Goal: Find contact information: Find contact information

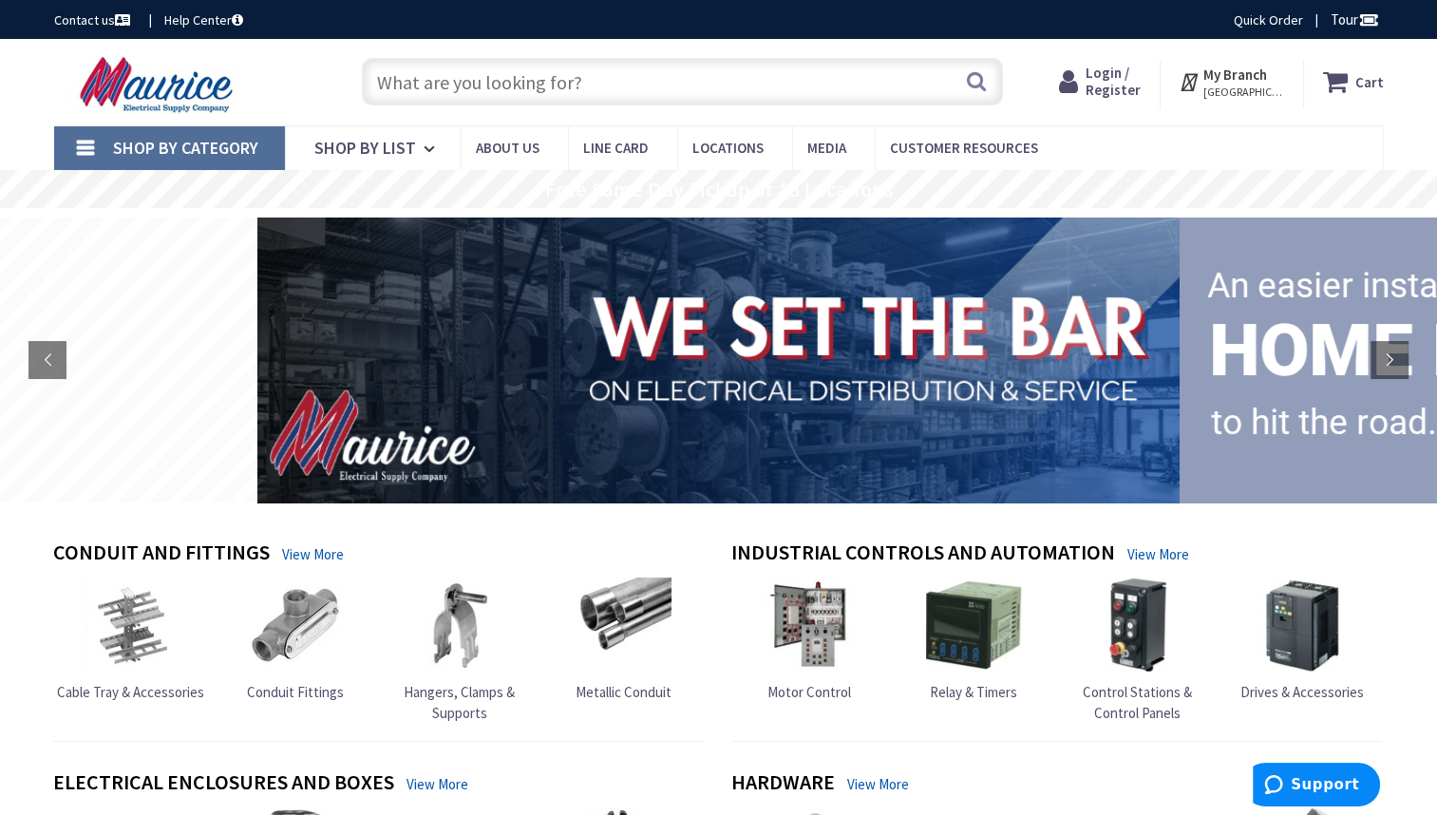
click at [95, 23] on link "Contact us" at bounding box center [94, 19] width 80 height 19
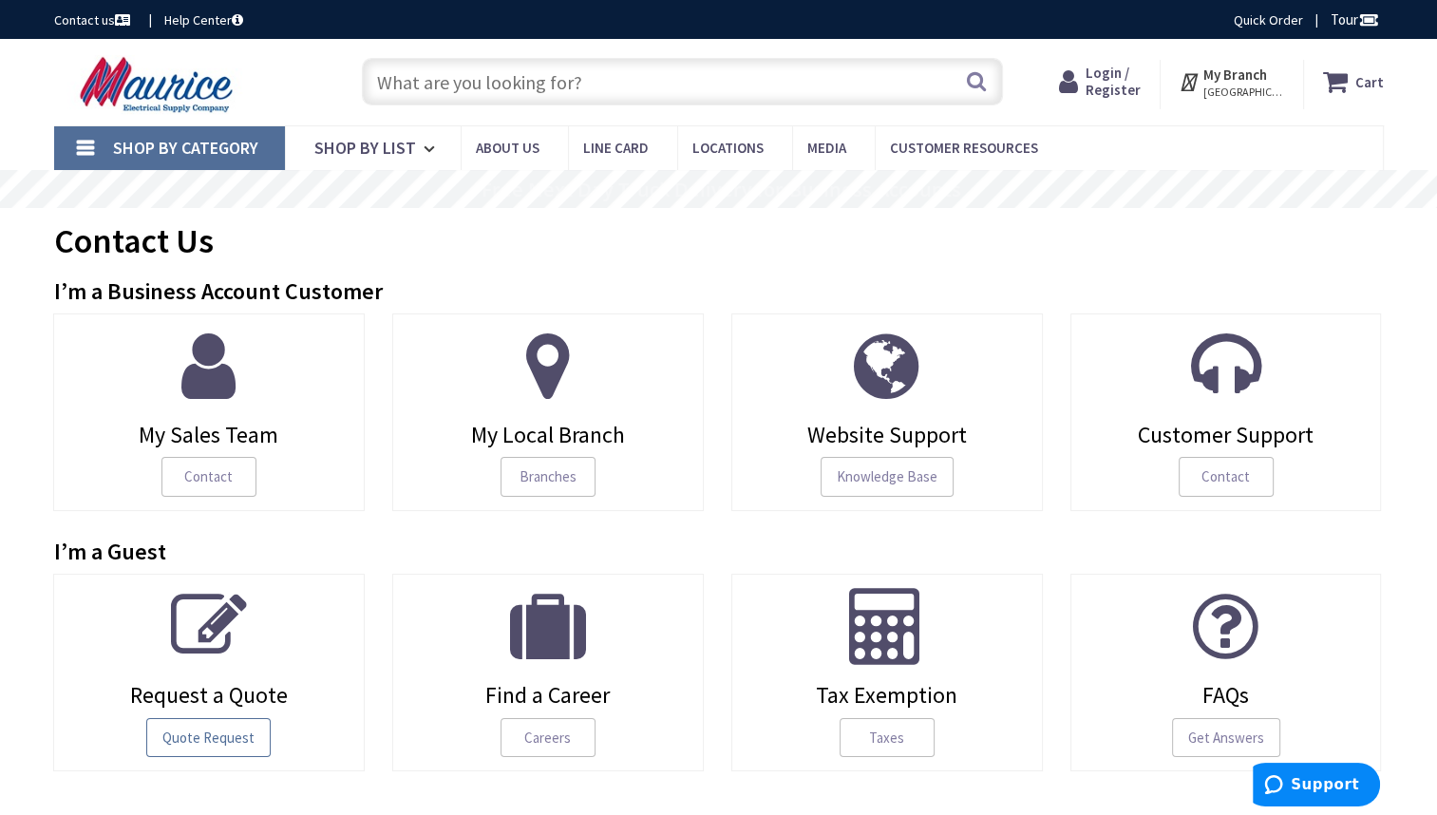
click at [226, 726] on span "Quote Request" at bounding box center [208, 738] width 124 height 40
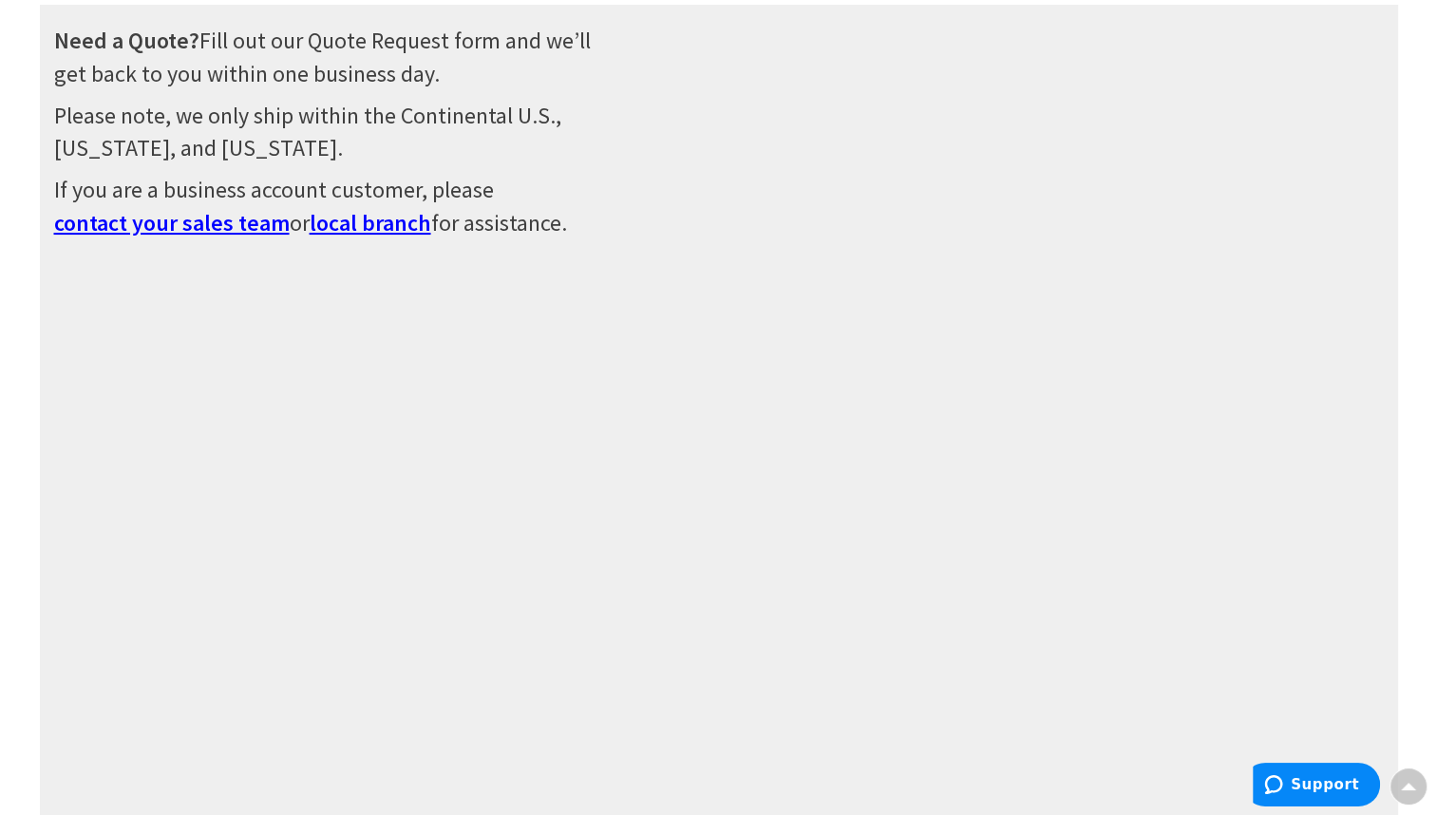
scroll to position [306, 0]
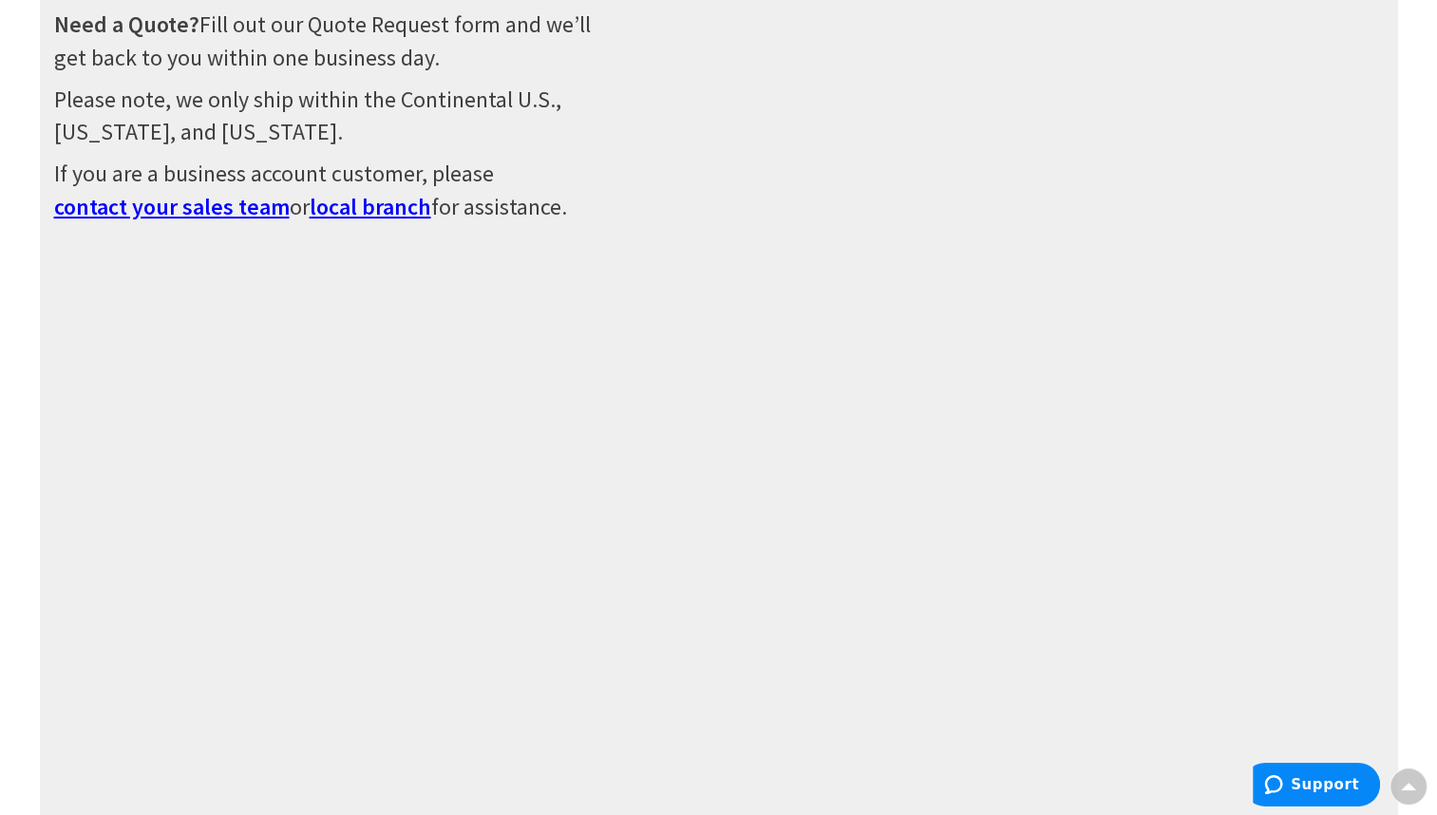
click at [181, 204] on span "contact your sales team" at bounding box center [172, 206] width 236 height 29
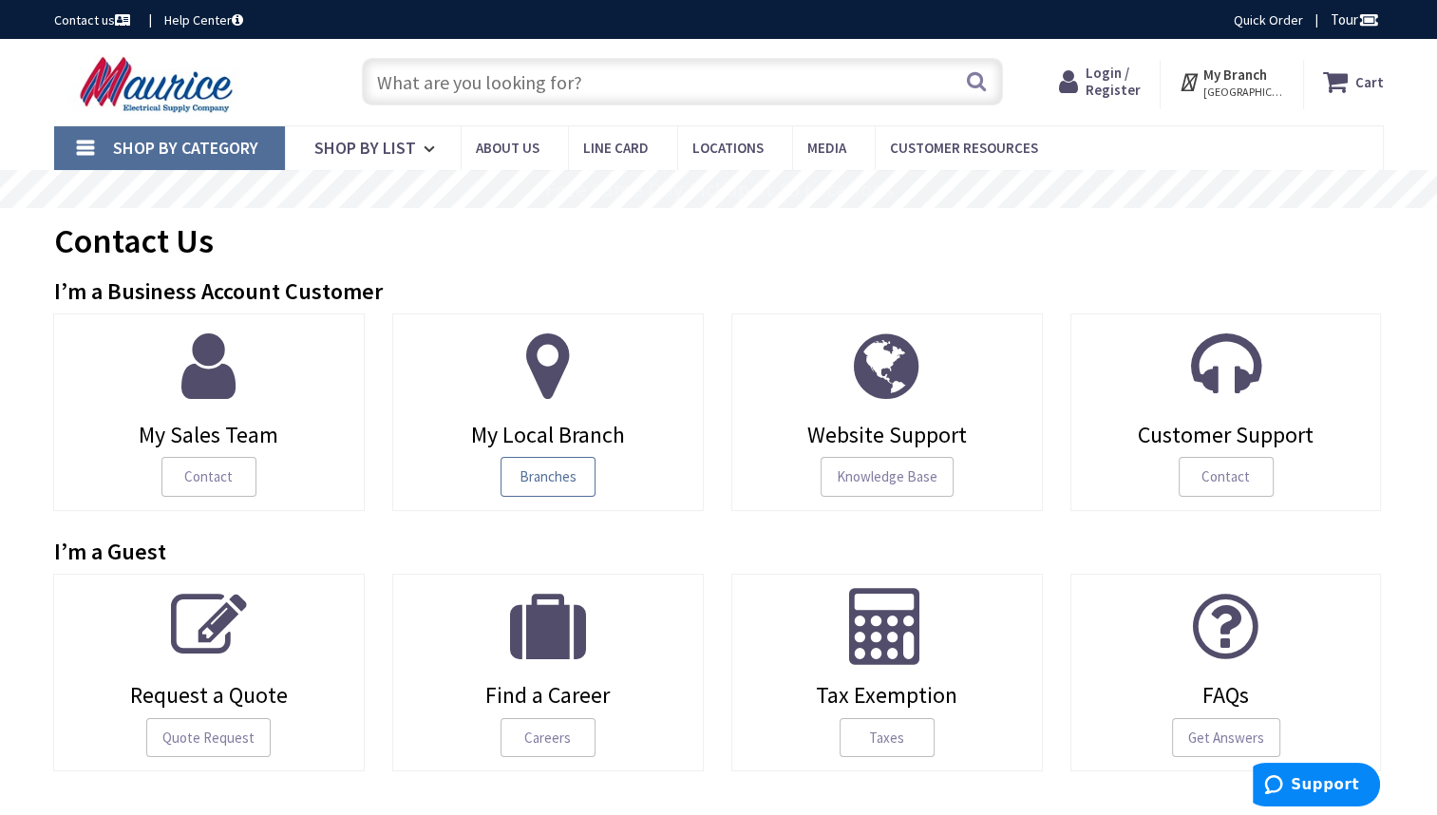
click at [537, 480] on span "Branches" at bounding box center [548, 477] width 95 height 40
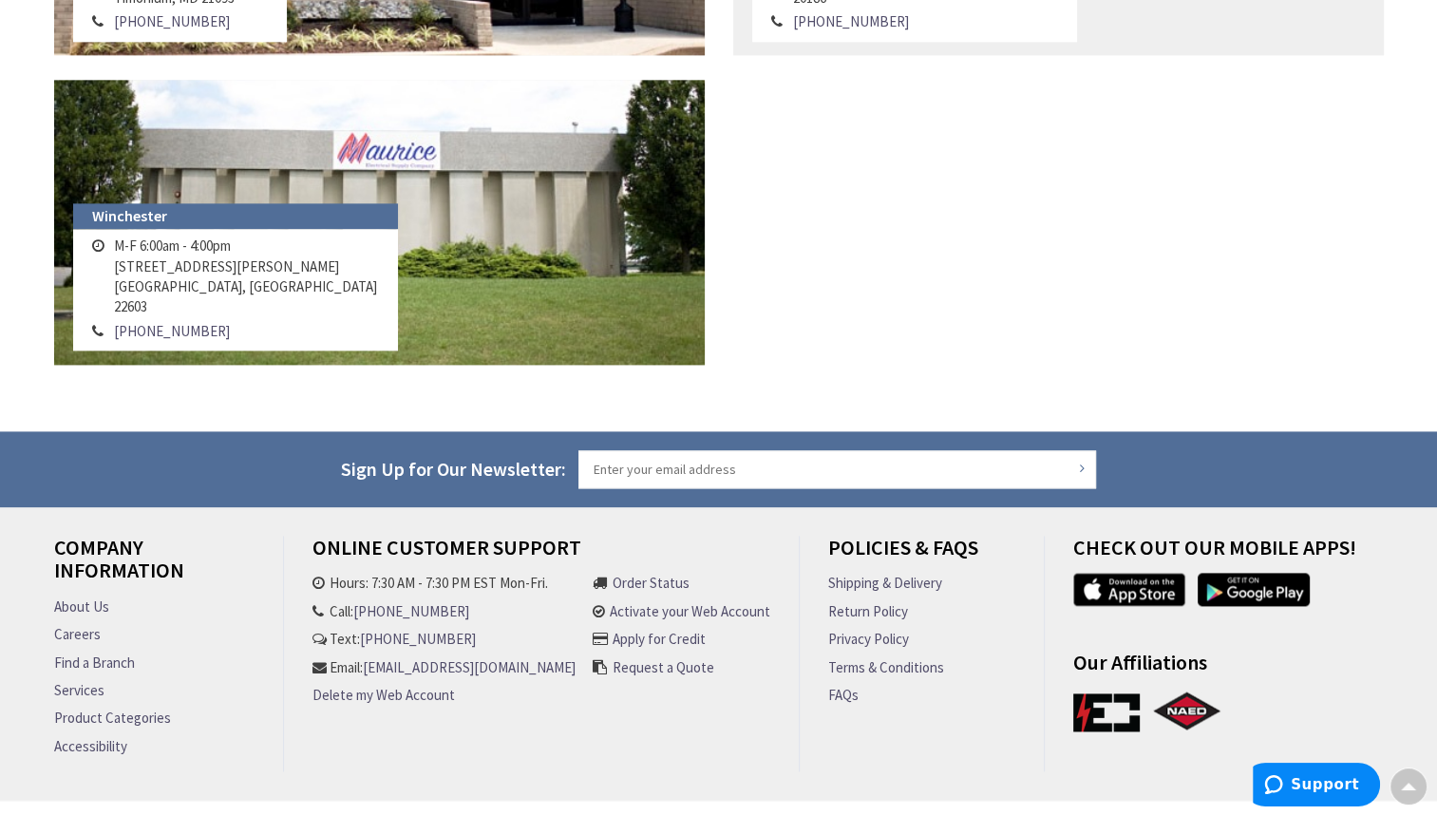
scroll to position [2482, 0]
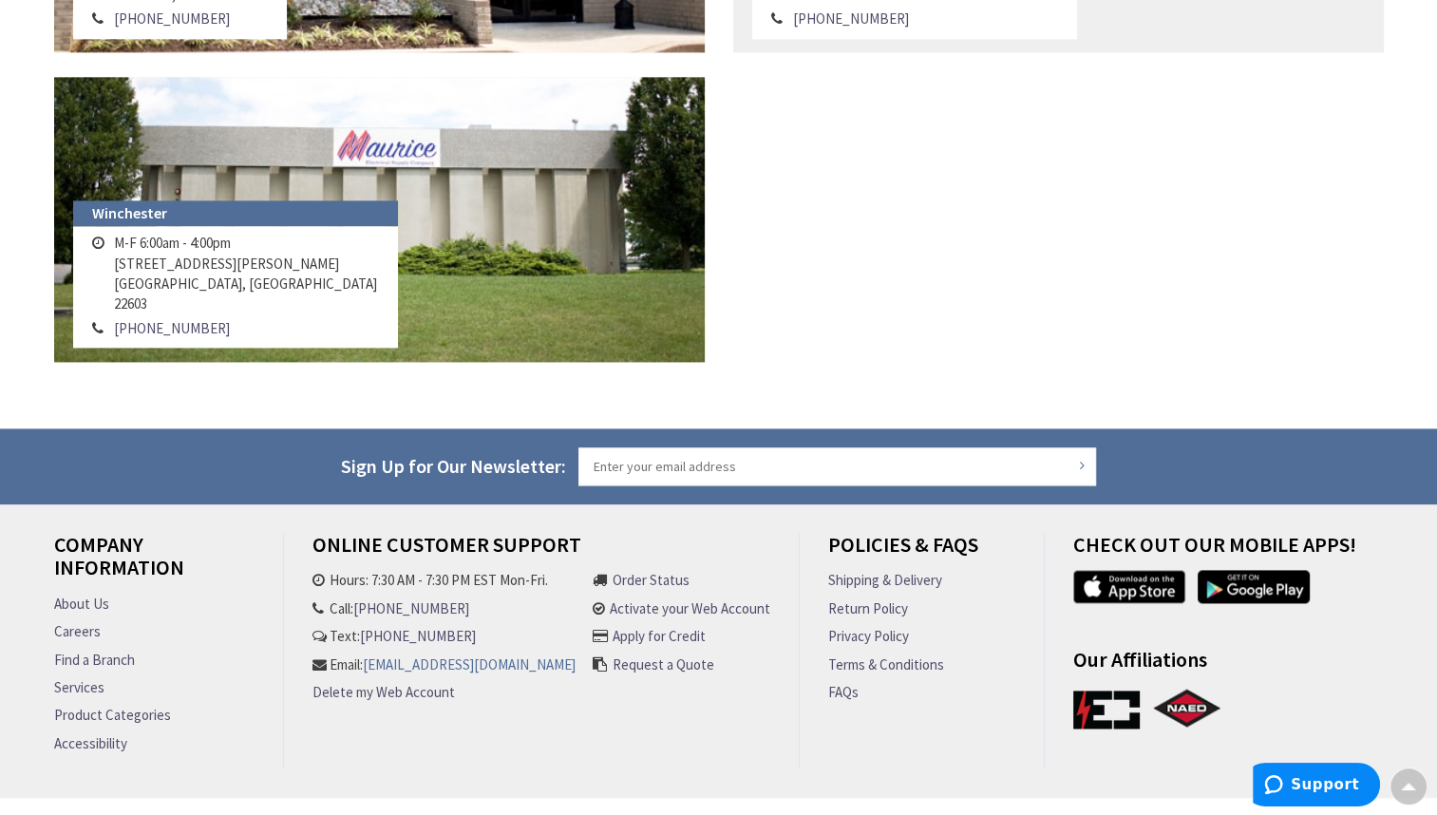
drag, startPoint x: 309, startPoint y: 695, endPoint x: 545, endPoint y: 698, distance: 236.5
click at [545, 698] on div "Online Customer Support Hours: 7:30 AM - 7:30 PM EST Mon-Fri. Call: [PHONE_NUMB…" at bounding box center [542, 651] width 516 height 236
copy link "[EMAIL_ADDRESS][DOMAIN_NAME]"
